Goal: Information Seeking & Learning: Learn about a topic

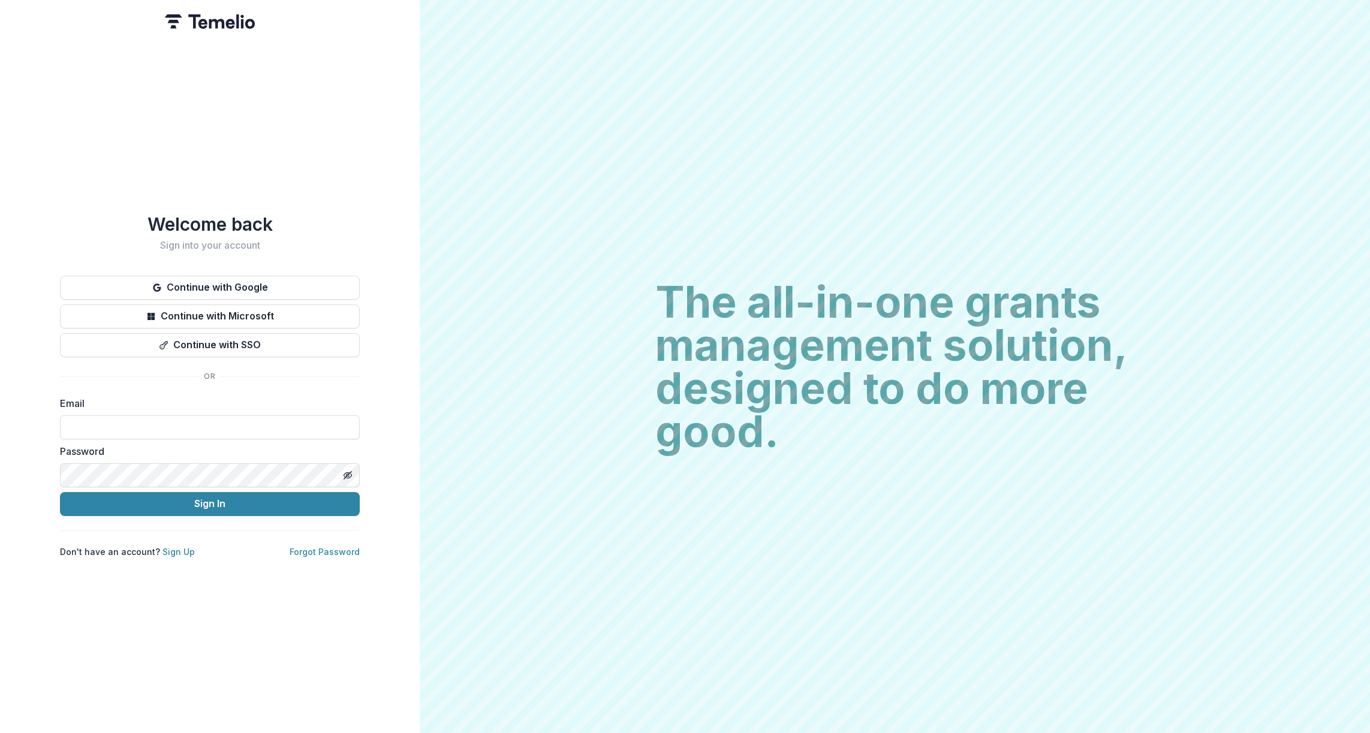
click at [394, 170] on div "Welcome back Sign into your account Continue with Google Continue with Microsof…" at bounding box center [210, 366] width 420 height 733
click at [106, 427] on input at bounding box center [210, 427] width 300 height 24
paste input "**********"
type input "**********"
click at [182, 496] on button "Sign In" at bounding box center [210, 504] width 300 height 24
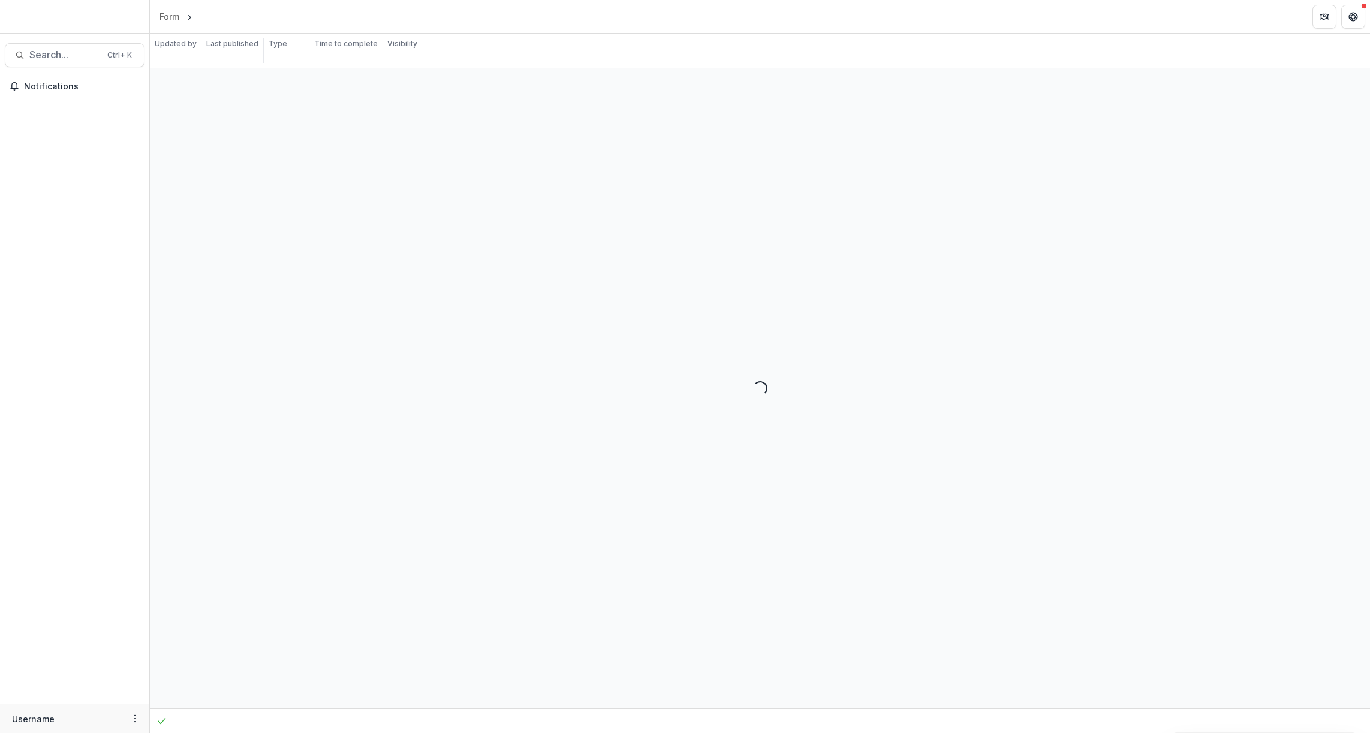
select select "**********"
select select "********"
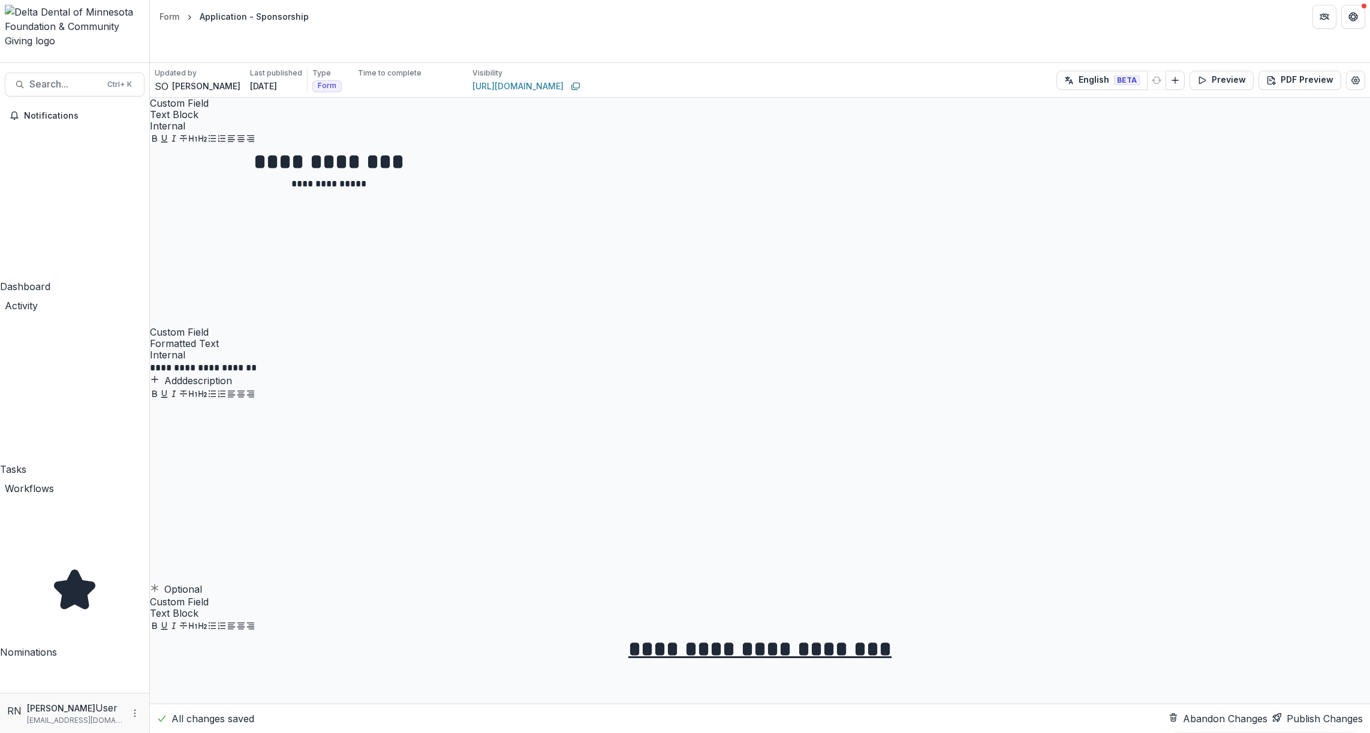
click at [41, 279] on div "Dashboard" at bounding box center [74, 286] width 149 height 14
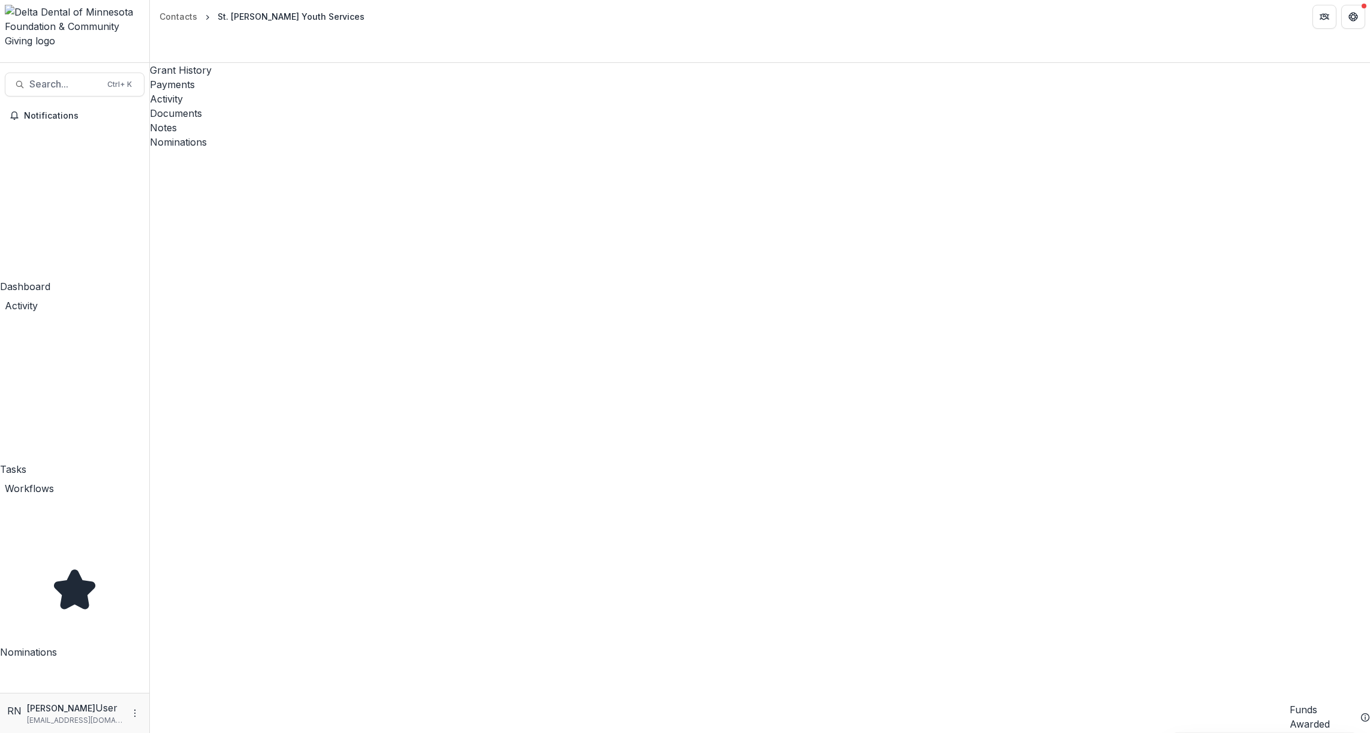
click at [187, 15] on div "Contacts" at bounding box center [178, 16] width 38 height 13
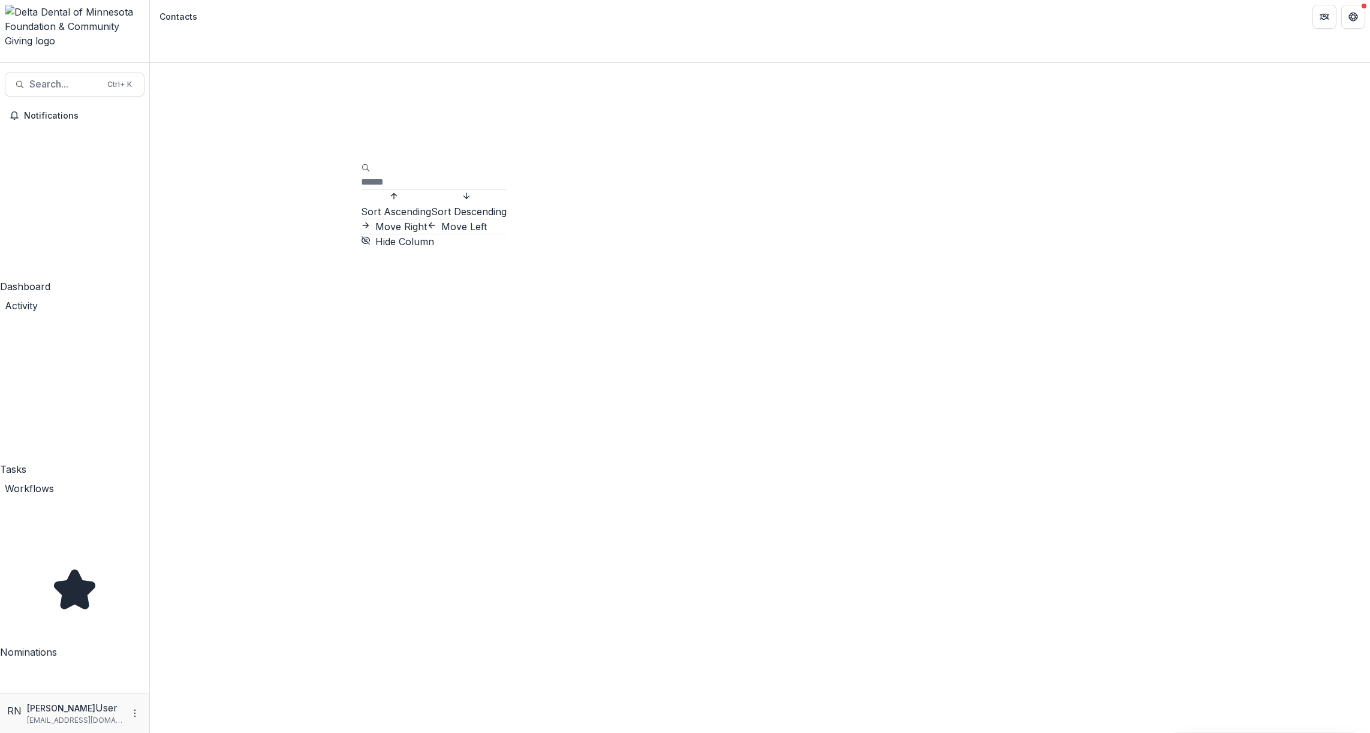
click at [431, 215] on span "Sort Descending" at bounding box center [469, 212] width 76 height 12
click at [777, 63] on div "Contacts" at bounding box center [760, 680] width 1220 height 1234
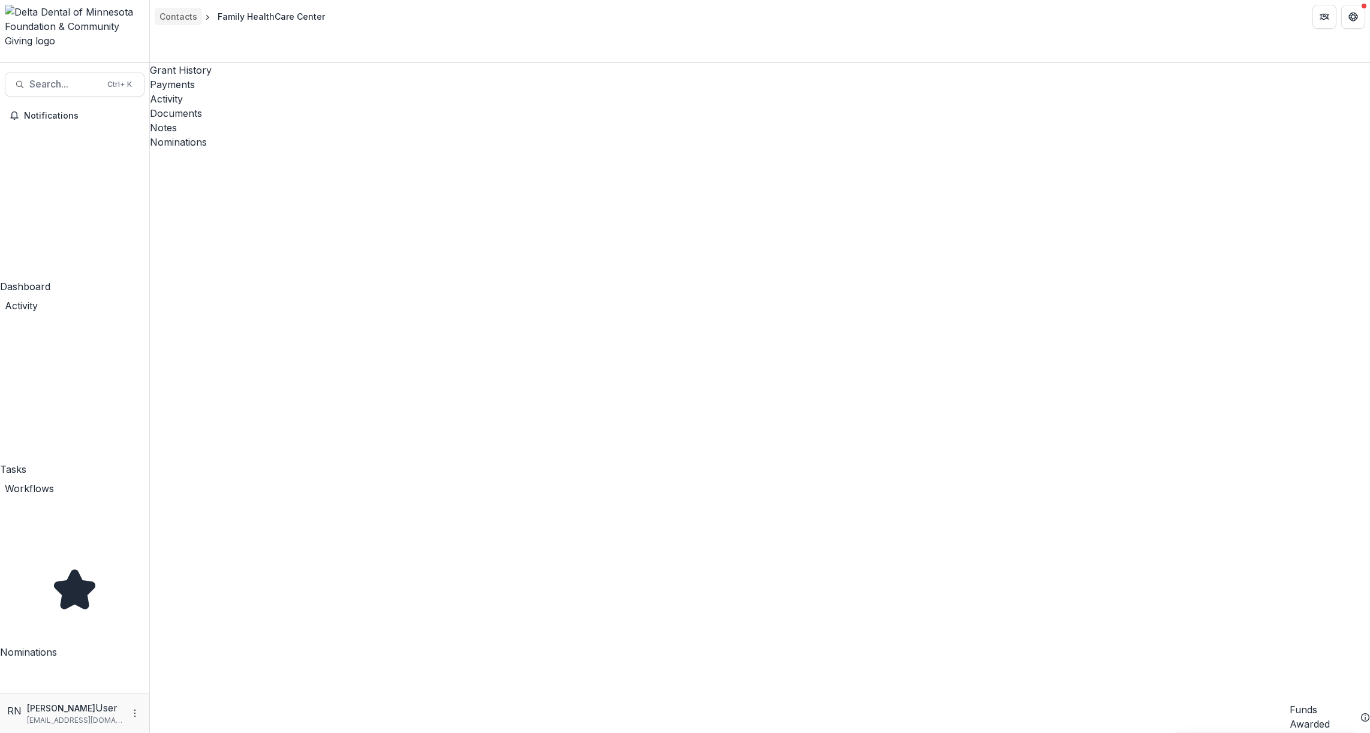
click at [185, 13] on div "Contacts" at bounding box center [178, 16] width 38 height 13
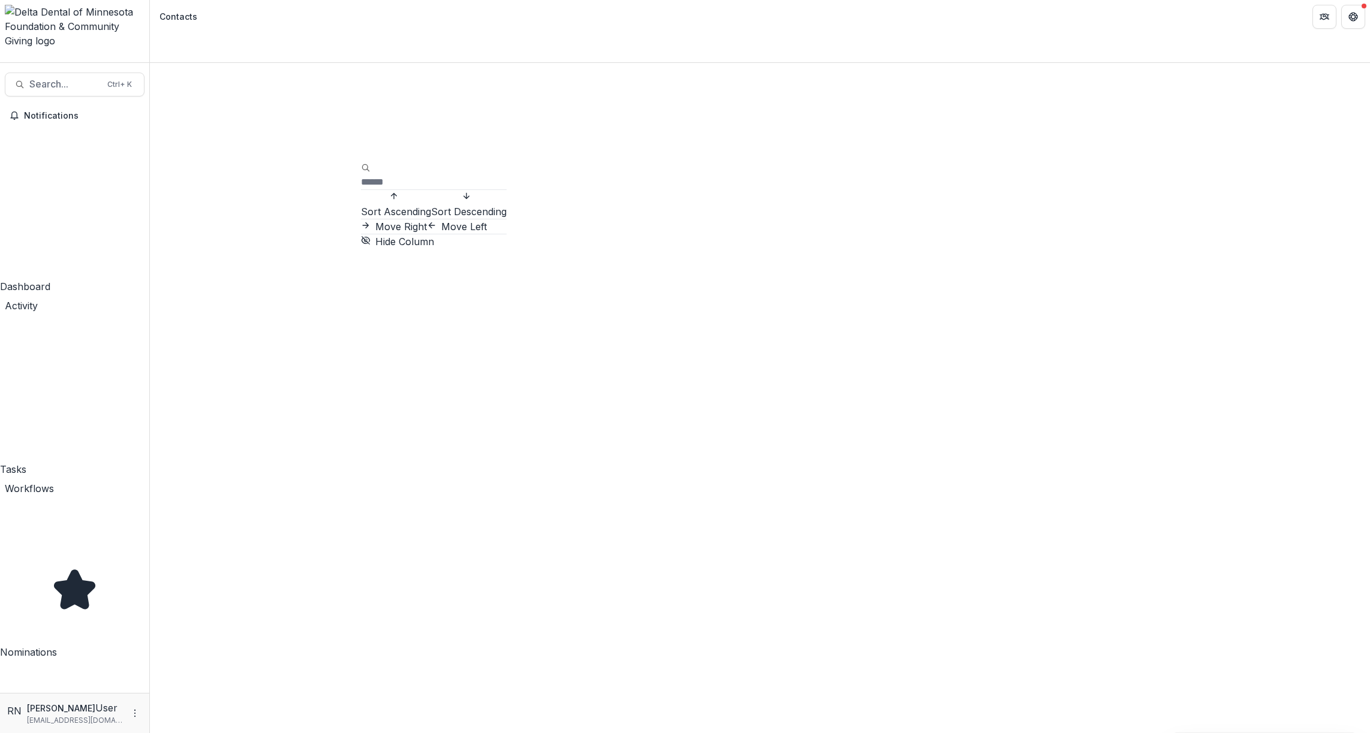
click at [434, 218] on span "Sort Descending" at bounding box center [469, 212] width 76 height 12
click at [796, 63] on div "Contacts" at bounding box center [760, 680] width 1220 height 1234
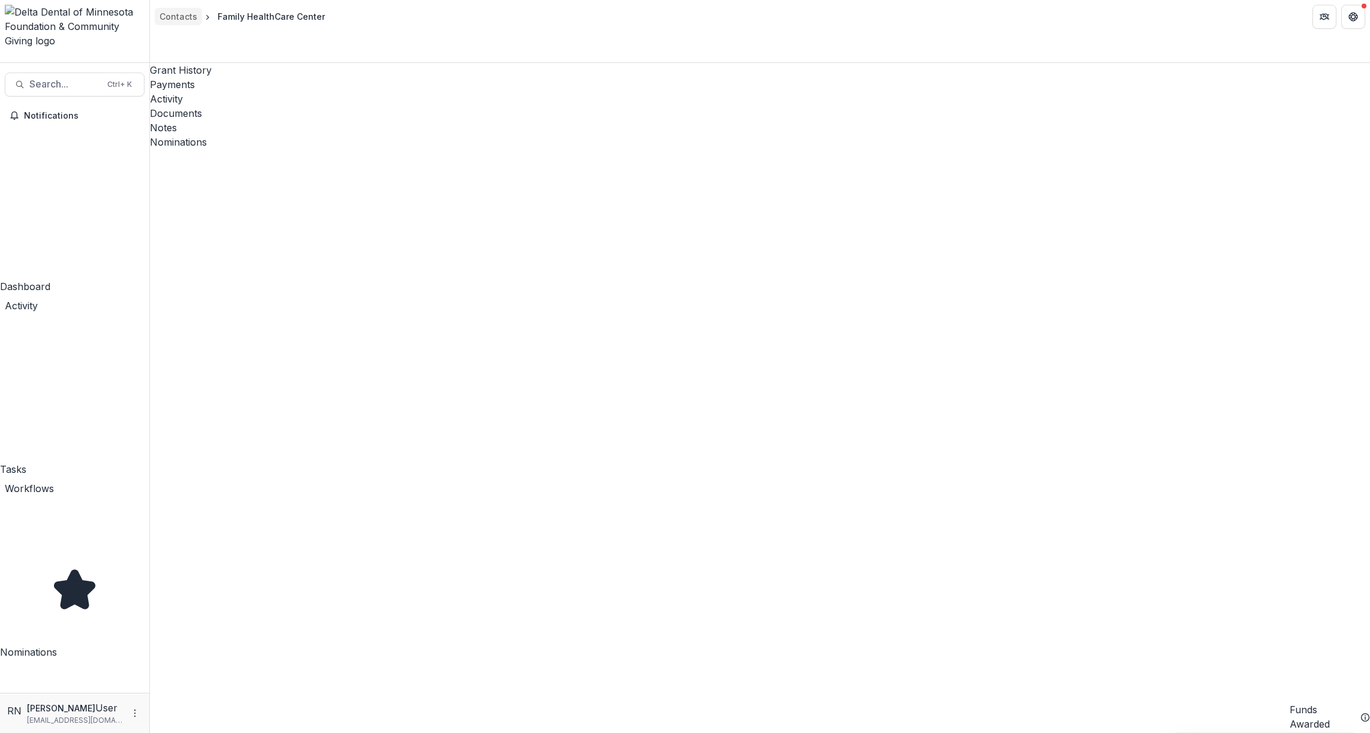
click at [183, 16] on div "Contacts" at bounding box center [178, 16] width 38 height 13
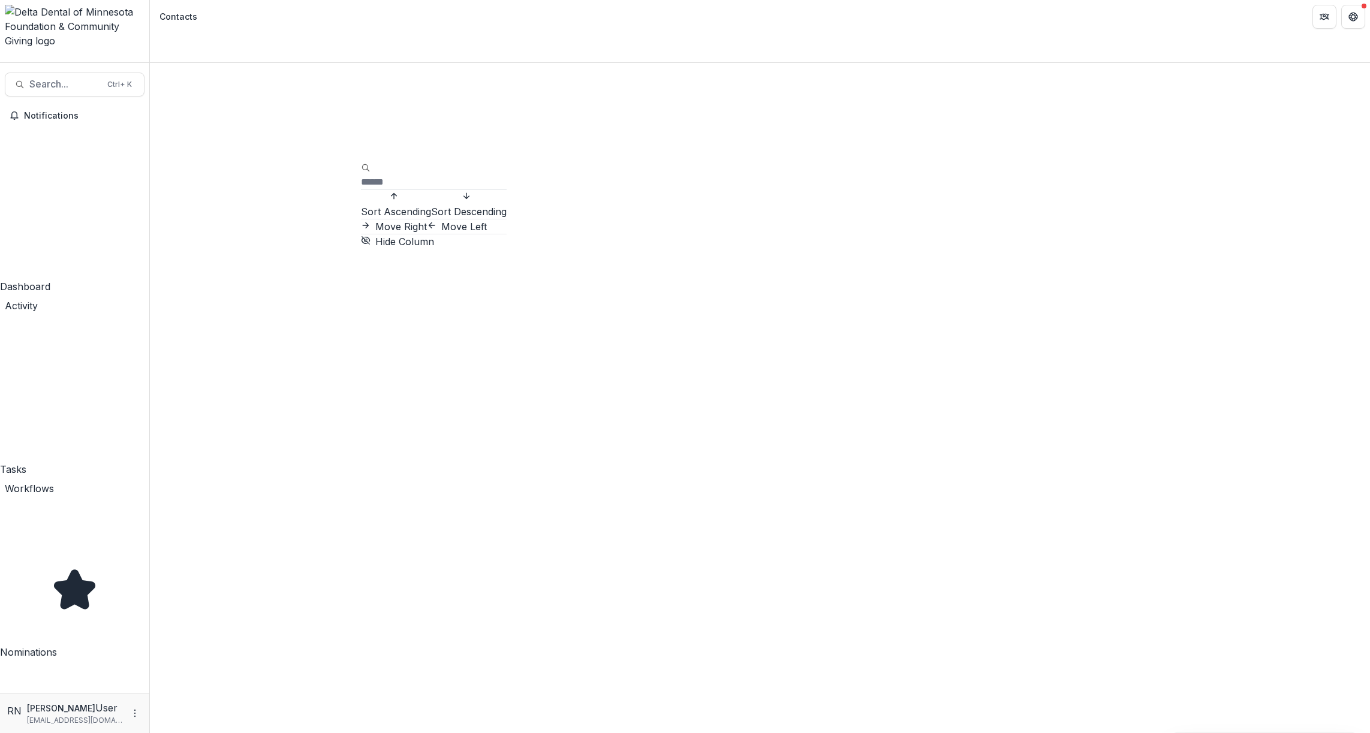
click at [453, 216] on div "Sort Descending" at bounding box center [469, 211] width 76 height 14
click at [846, 63] on div "Contacts" at bounding box center [760, 680] width 1220 height 1234
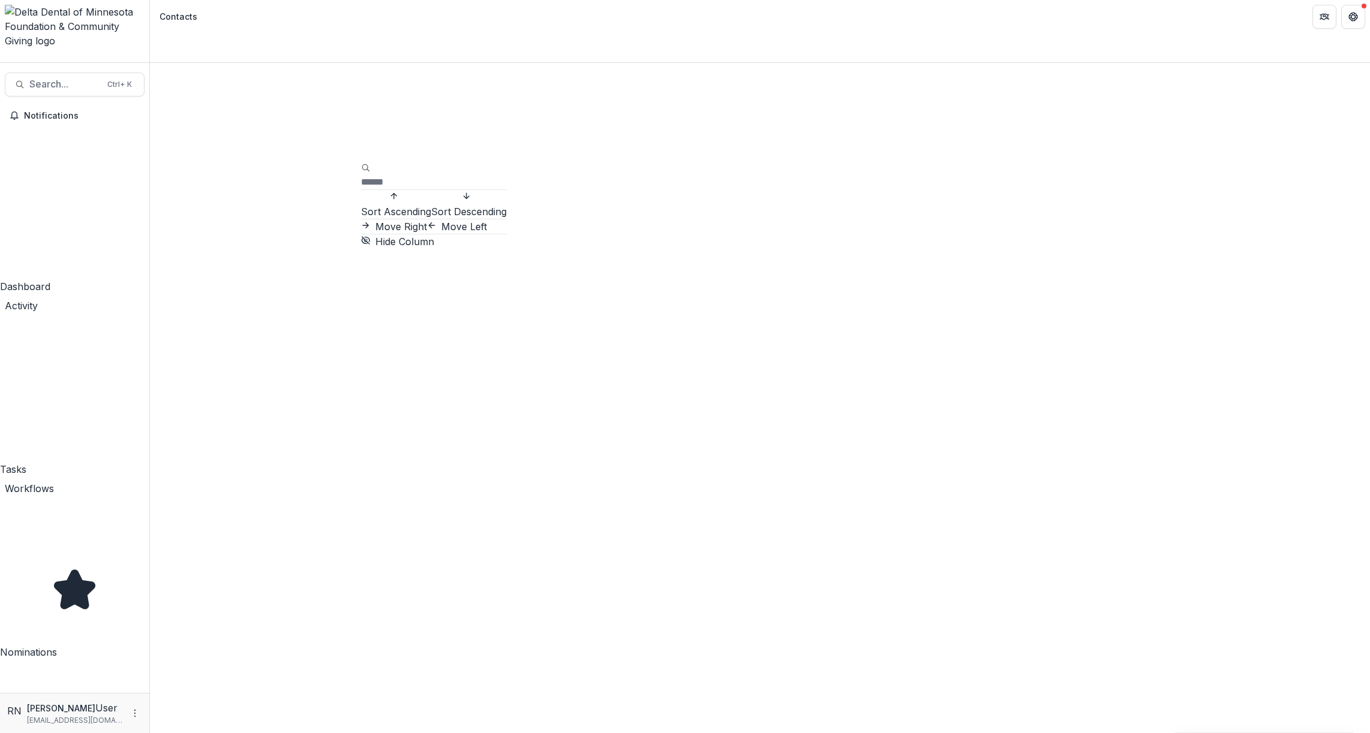
click at [435, 217] on span "Sort Descending" at bounding box center [469, 212] width 76 height 12
drag, startPoint x: 1356, startPoint y: 173, endPoint x: 1370, endPoint y: 672, distance: 499.0
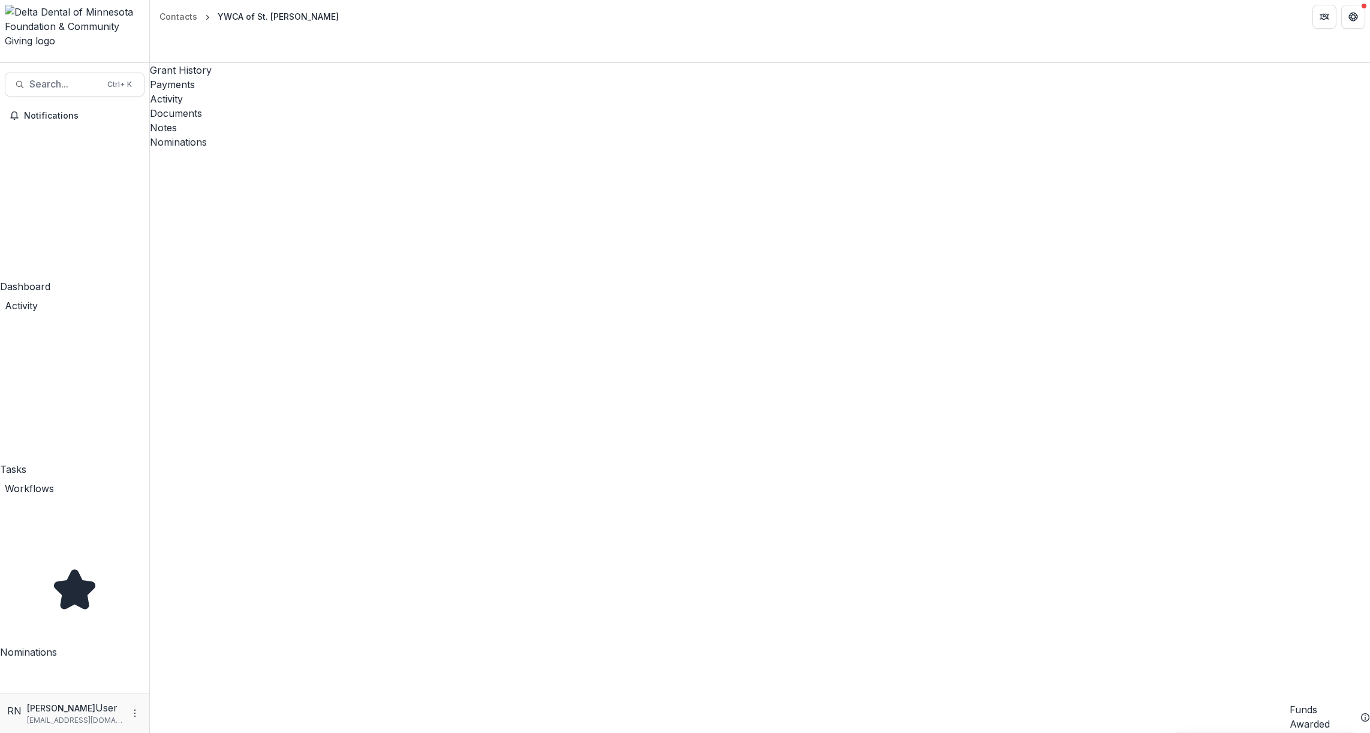
drag, startPoint x: 288, startPoint y: 18, endPoint x: 215, endPoint y: 25, distance: 72.8
click at [215, 25] on div "YWCA of St. [PERSON_NAME]" at bounding box center [278, 16] width 131 height 17
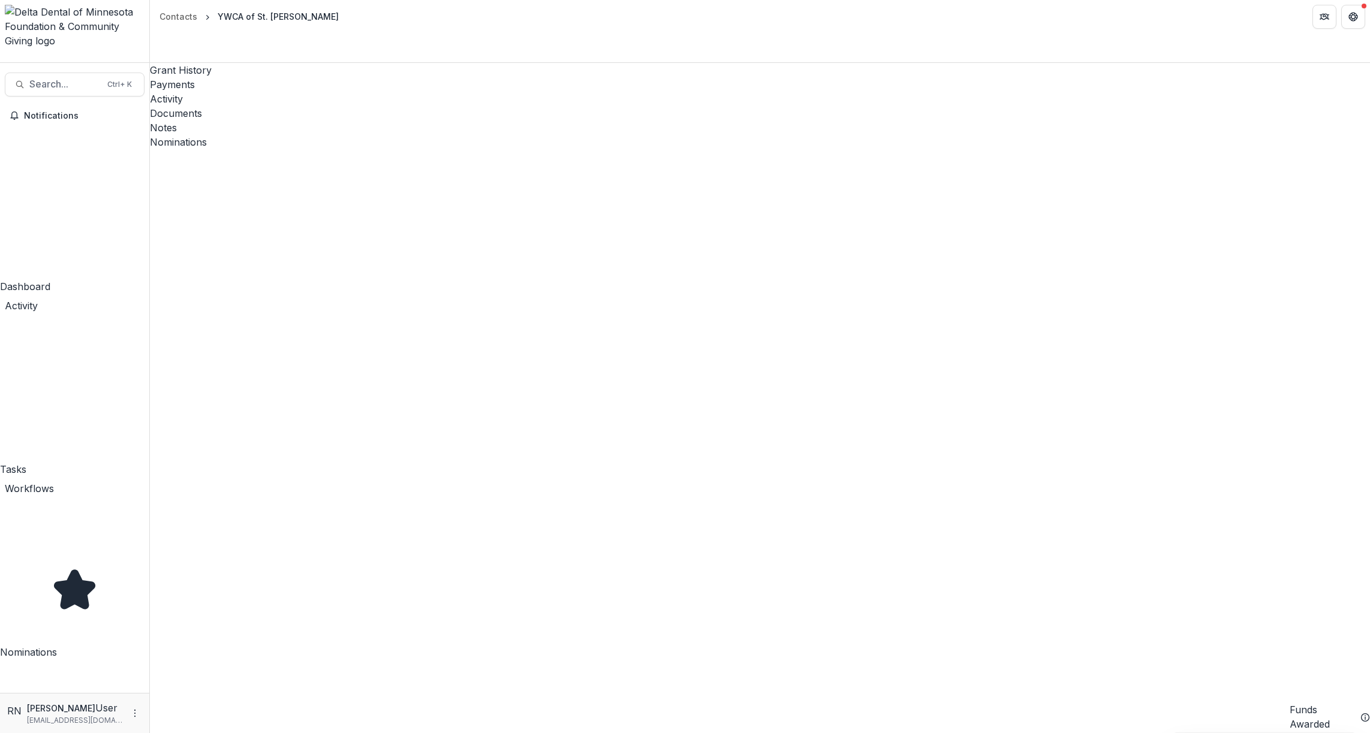
drag, startPoint x: 997, startPoint y: 209, endPoint x: 983, endPoint y: 91, distance: 118.3
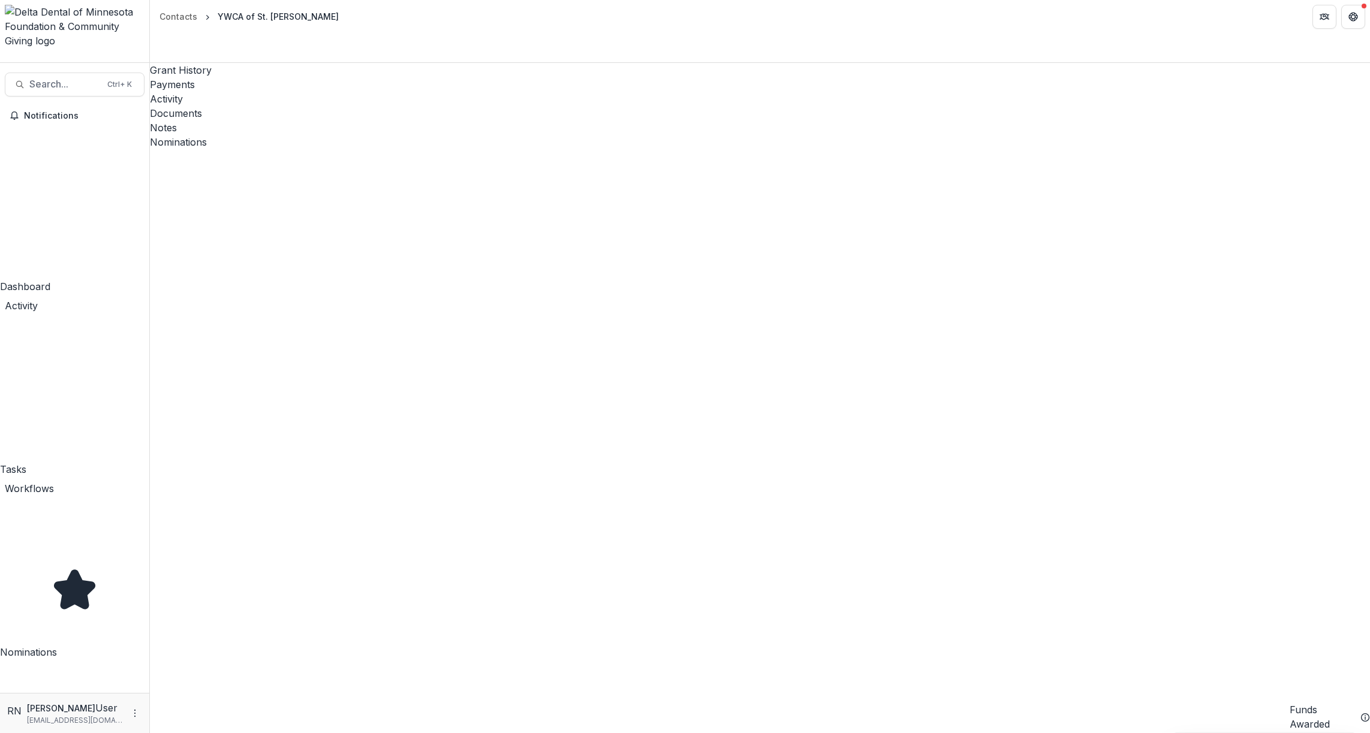
drag, startPoint x: 408, startPoint y: 494, endPoint x: 356, endPoint y: 429, distance: 84.0
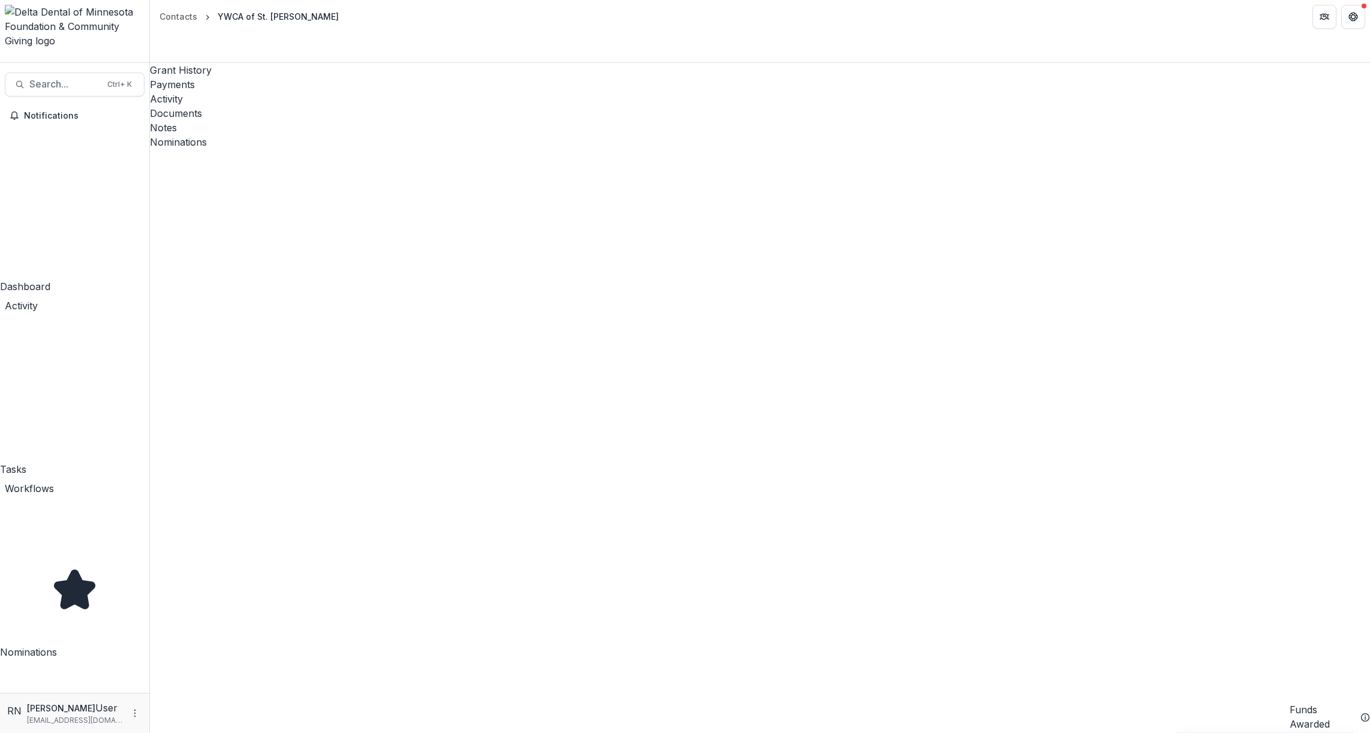
select select
select select "**********"
drag, startPoint x: 844, startPoint y: 109, endPoint x: 812, endPoint y: 204, distance: 100.5
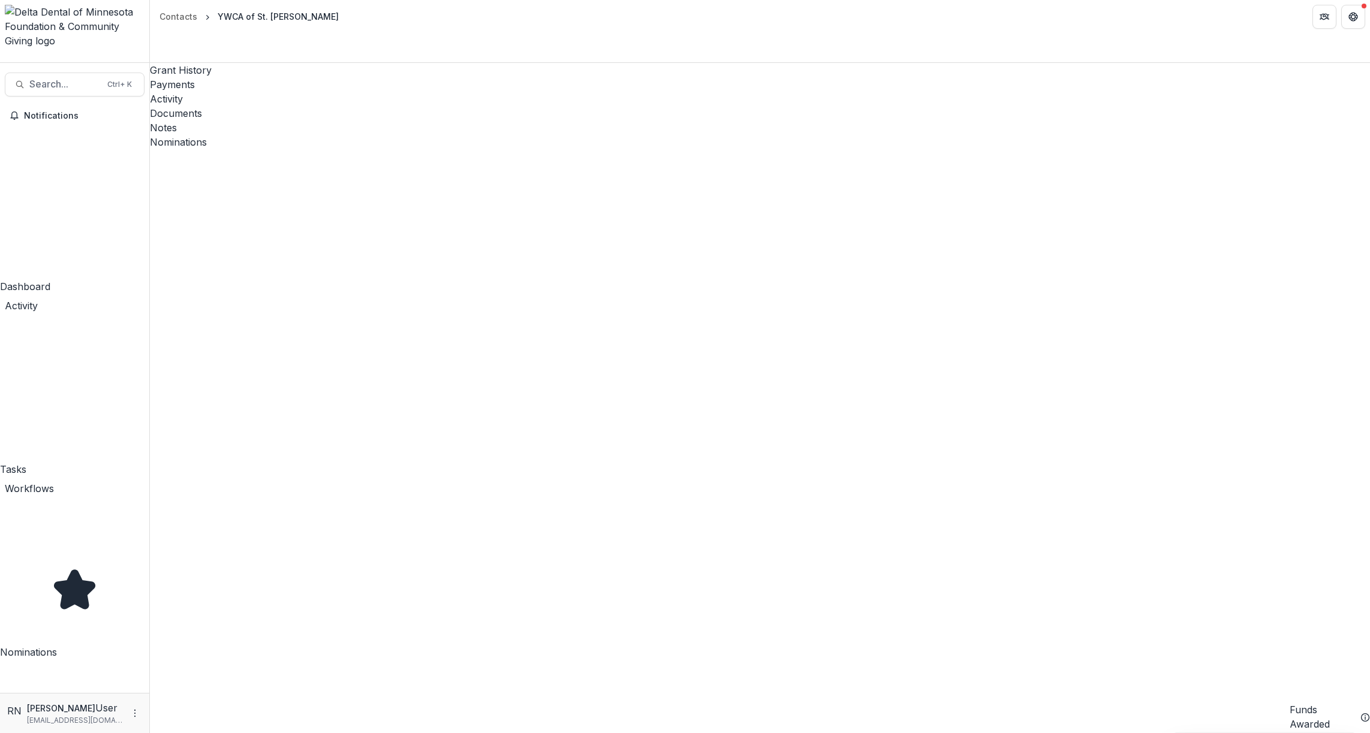
drag, startPoint x: 776, startPoint y: 722, endPoint x: 479, endPoint y: 752, distance: 298.2
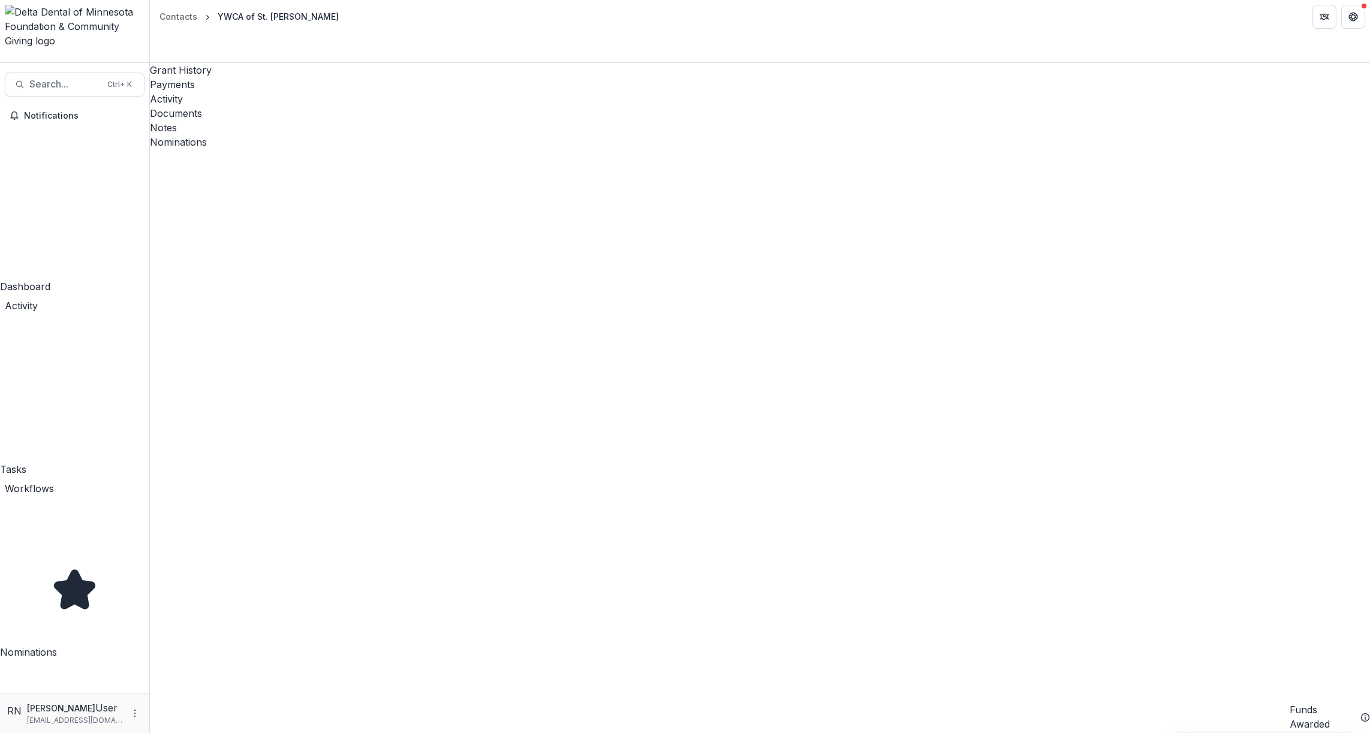
select select
select select "**********"
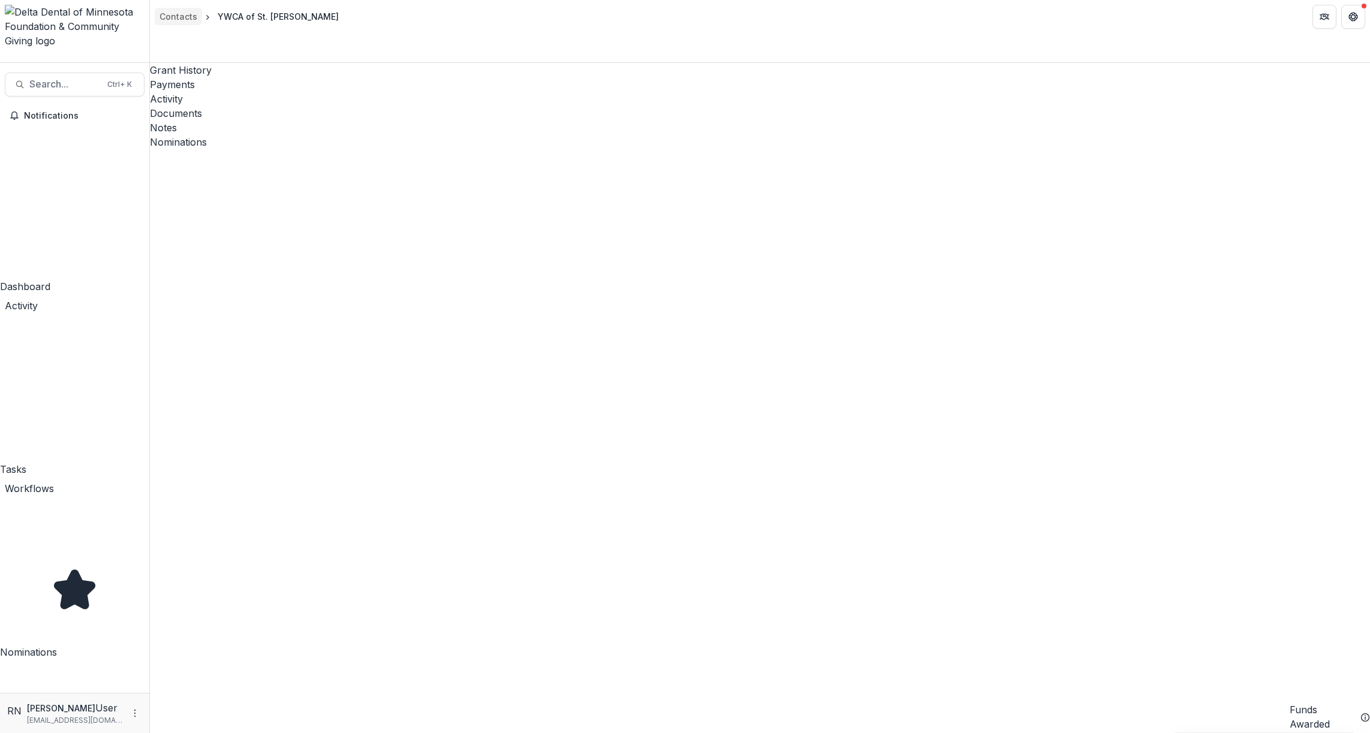
click at [185, 21] on div "Contacts" at bounding box center [178, 16] width 38 height 13
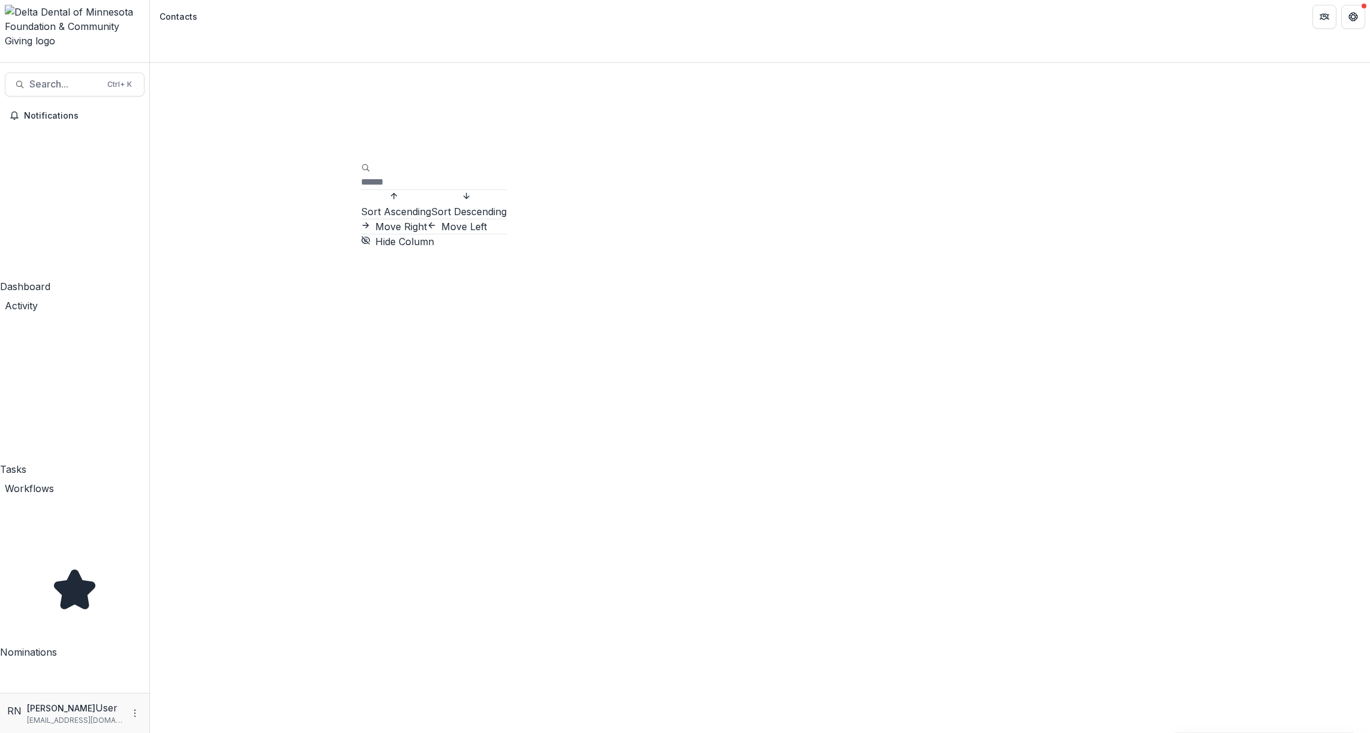
click at [431, 218] on span "Sort Descending" at bounding box center [469, 212] width 76 height 12
click at [738, 63] on div "Contacts" at bounding box center [760, 680] width 1220 height 1234
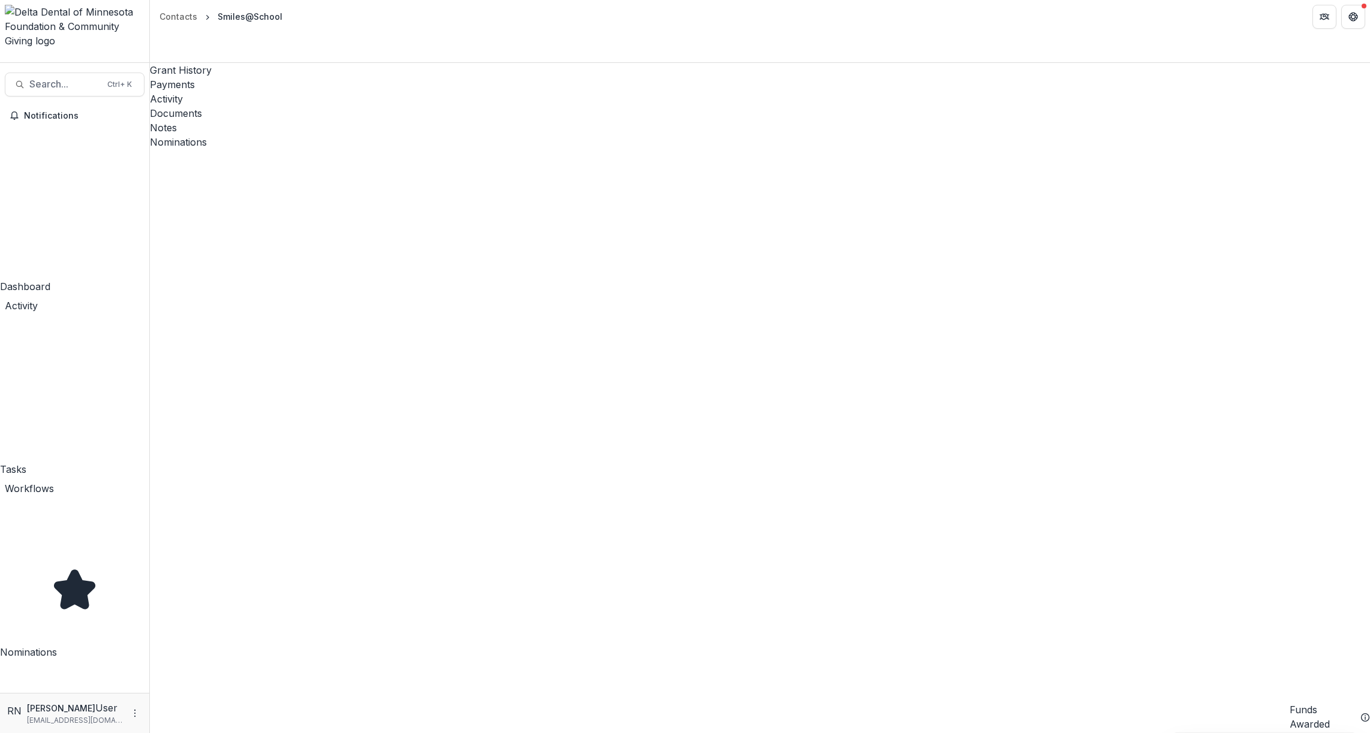
scroll to position [891, 0]
drag, startPoint x: 283, startPoint y: 20, endPoint x: 217, endPoint y: 20, distance: 65.9
click at [217, 20] on div "Smiles@School" at bounding box center [250, 16] width 74 height 17
click at [317, 23] on header "Contacts Smiles@School" at bounding box center [760, 16] width 1220 height 33
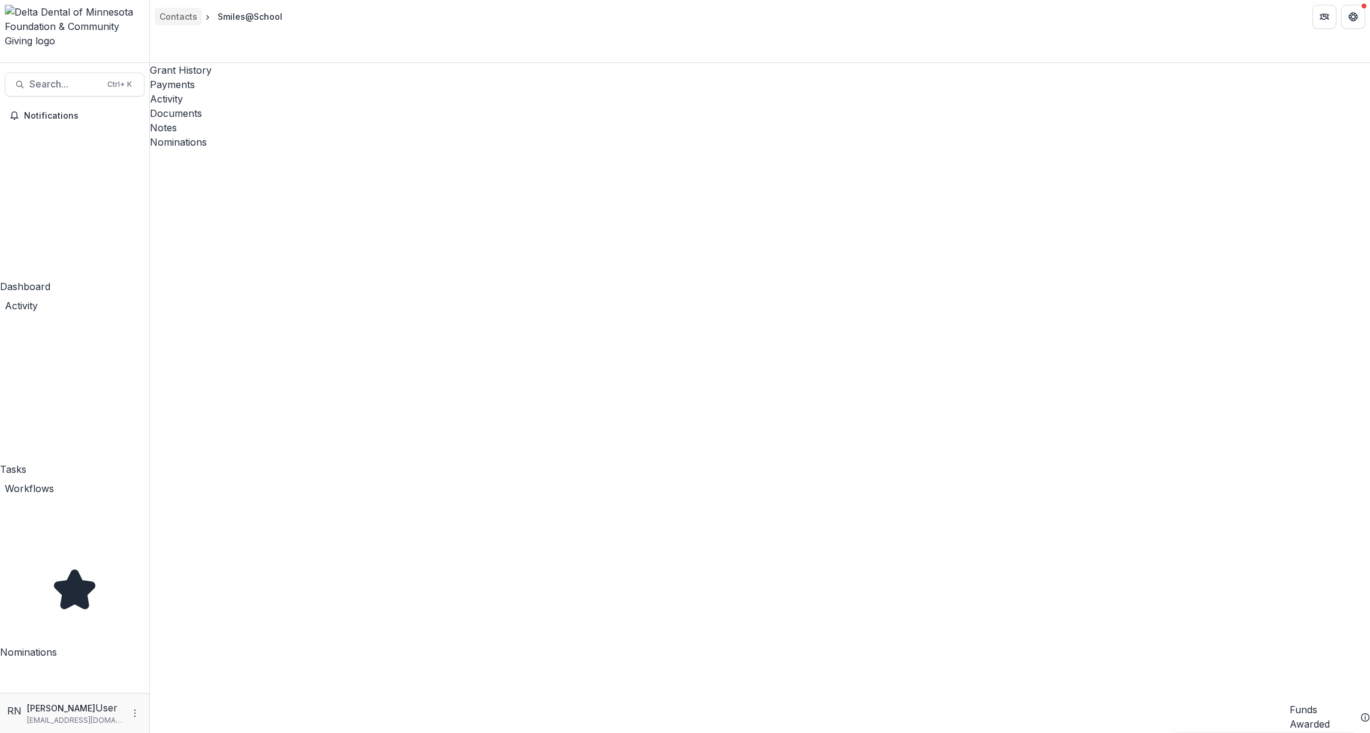
click at [182, 19] on div "Contacts" at bounding box center [178, 16] width 38 height 13
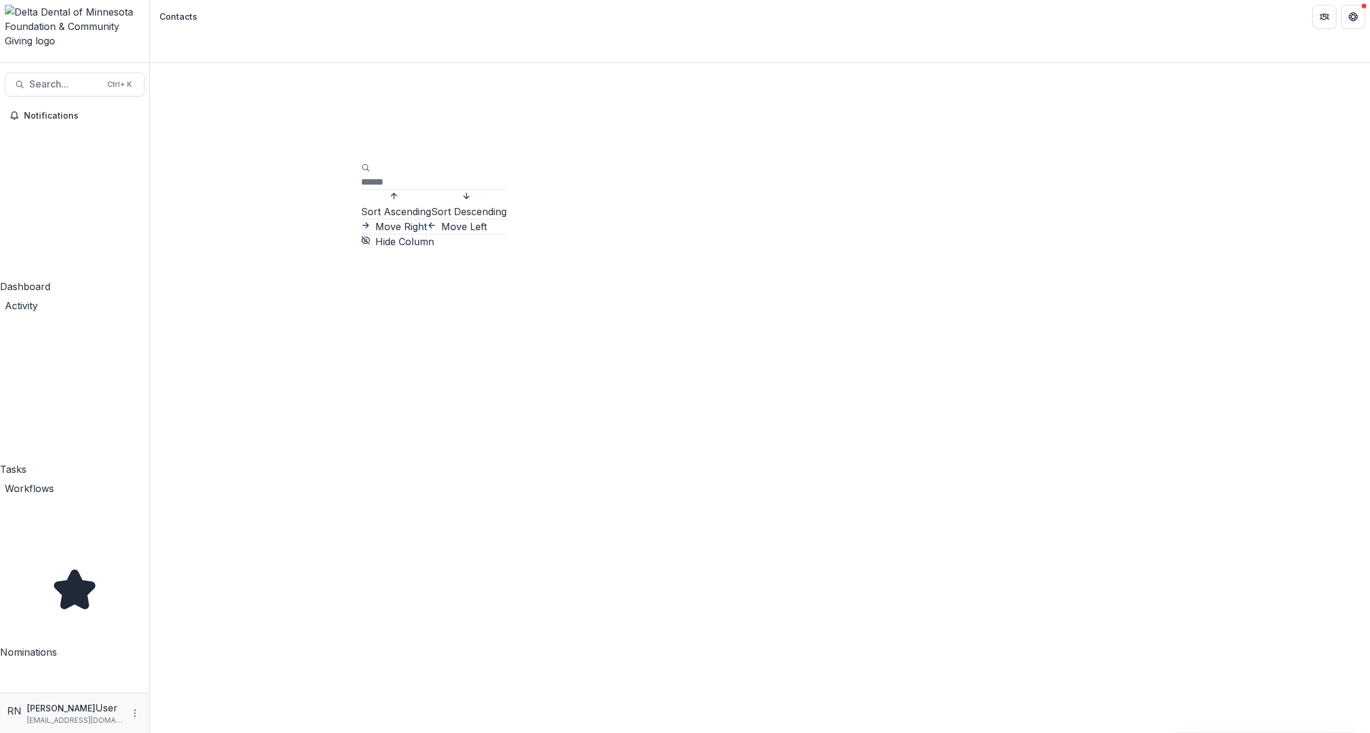
click at [431, 218] on span "Sort Descending" at bounding box center [469, 212] width 76 height 12
